Goal: Navigation & Orientation: Find specific page/section

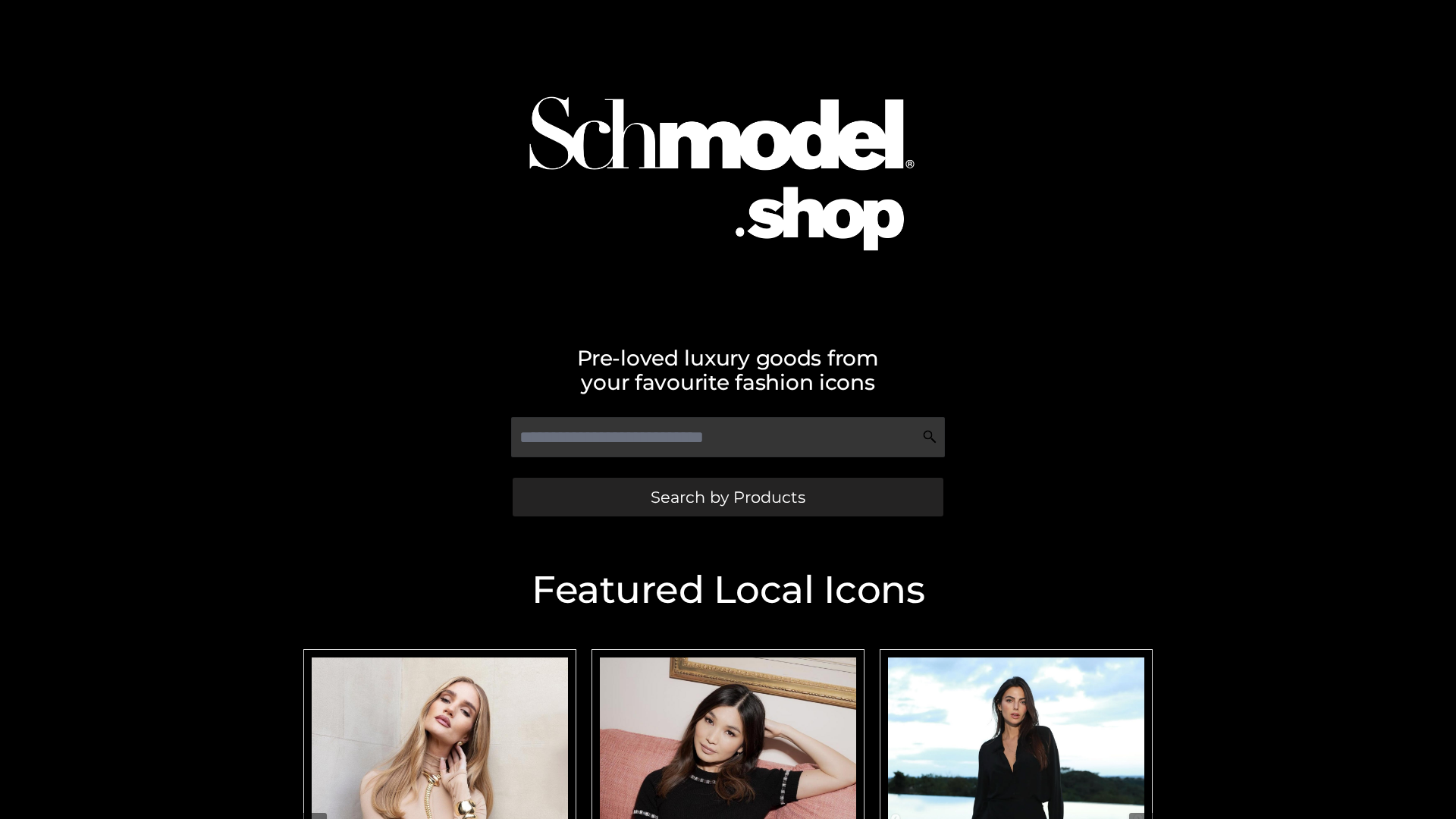
click at [728, 496] on span "Search by Products" at bounding box center [728, 497] width 155 height 16
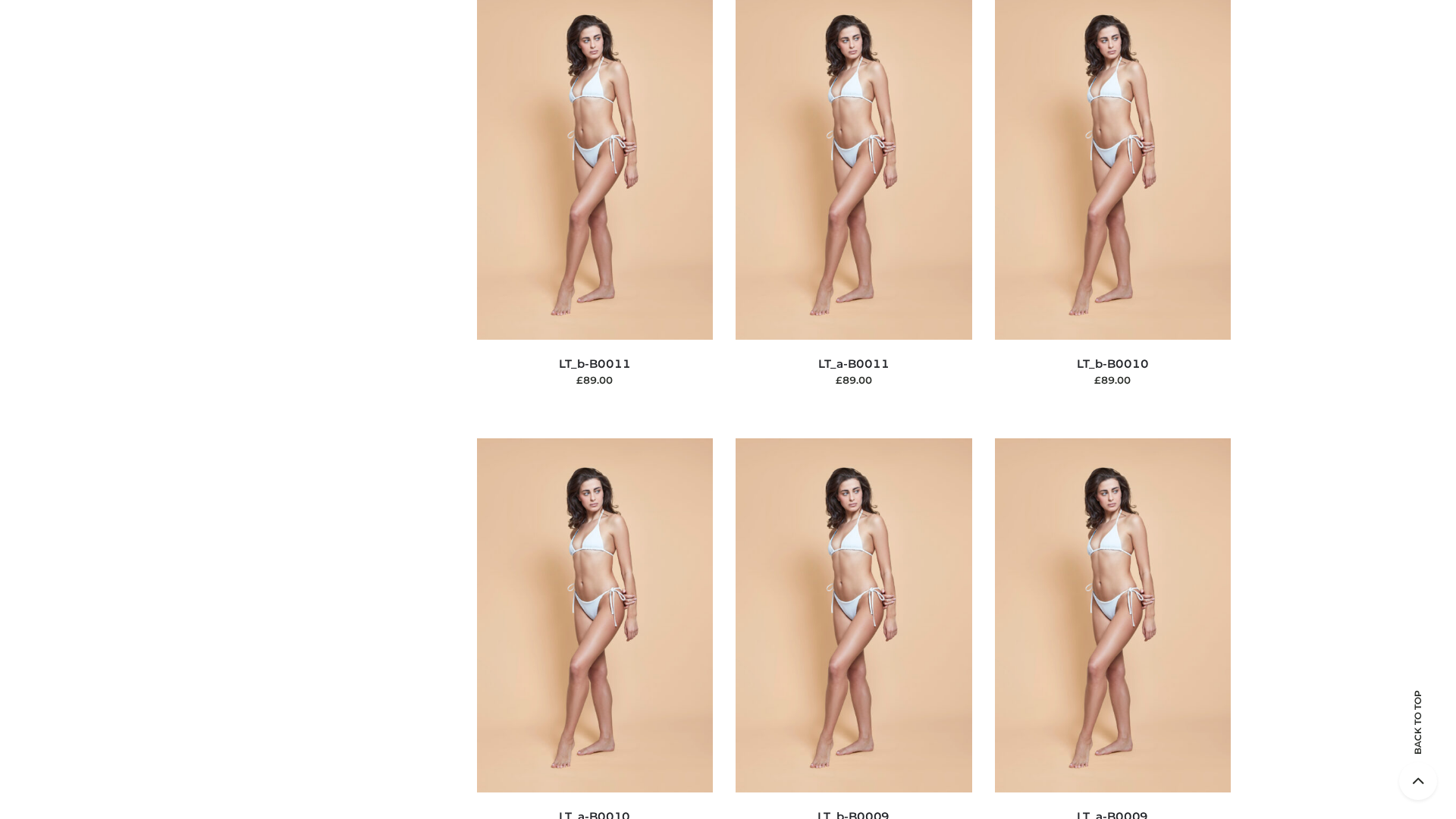
scroll to position [6809, 0]
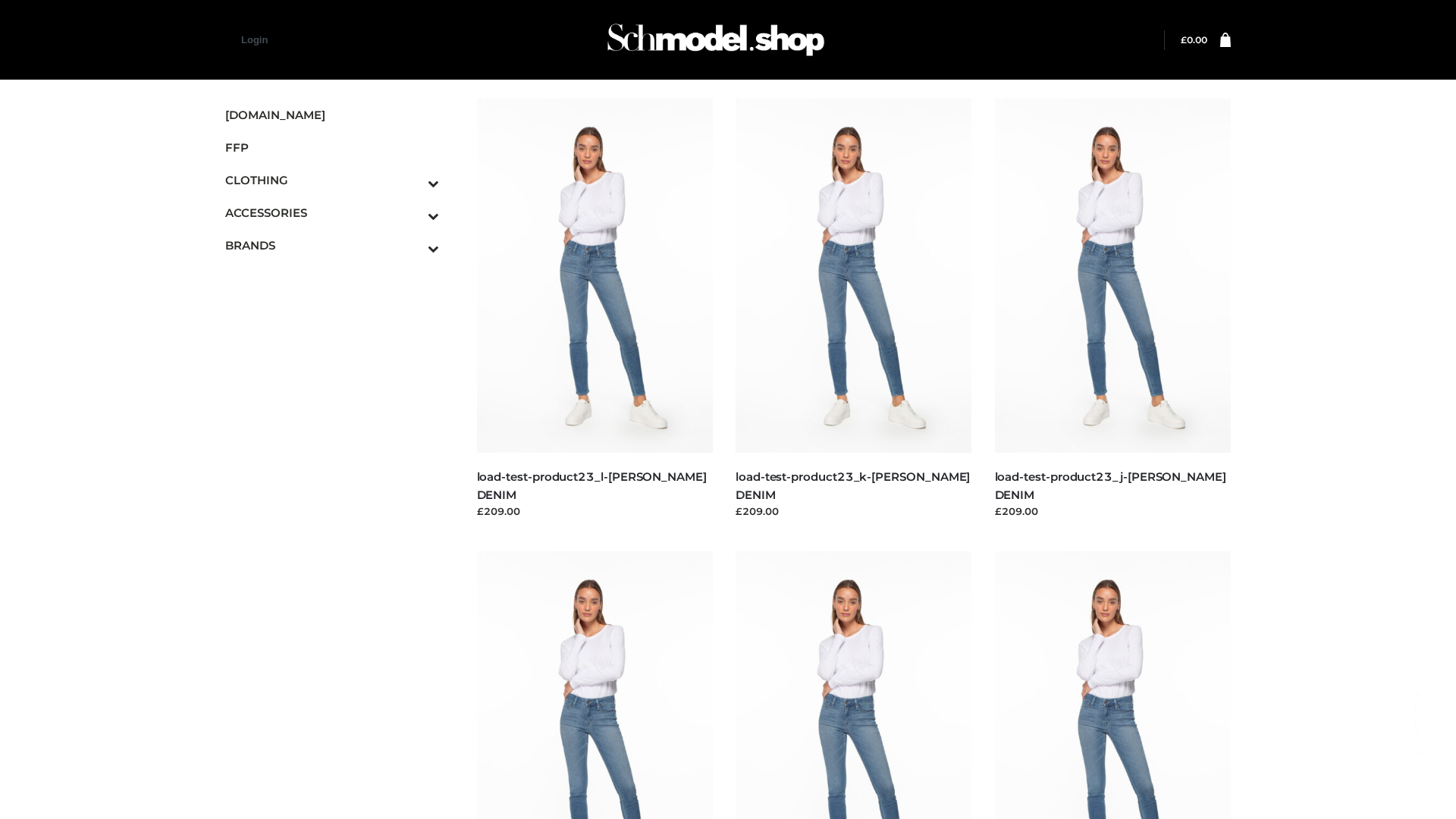
scroll to position [1330, 0]
